Goal: Transaction & Acquisition: Purchase product/service

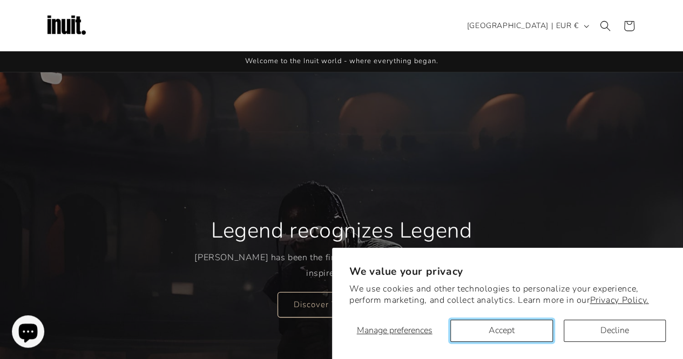
click at [512, 332] on button "Accept" at bounding box center [502, 331] width 102 height 22
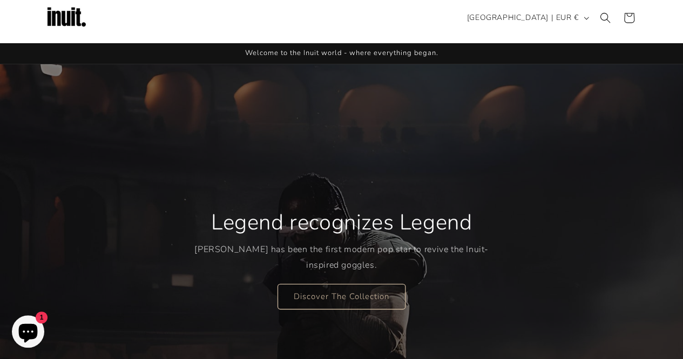
scroll to position [9, 0]
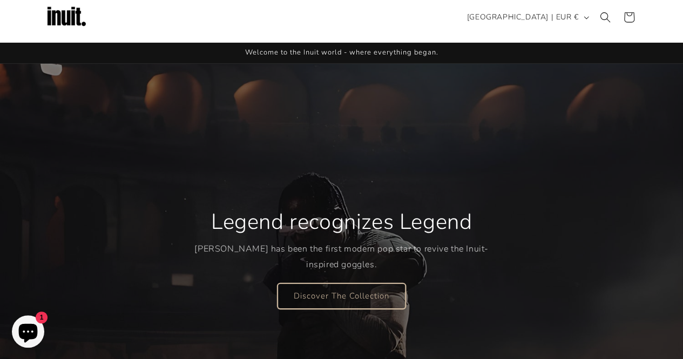
click at [338, 291] on link "Discover The Collection" at bounding box center [342, 295] width 128 height 25
